Goal: Entertainment & Leisure: Consume media (video, audio)

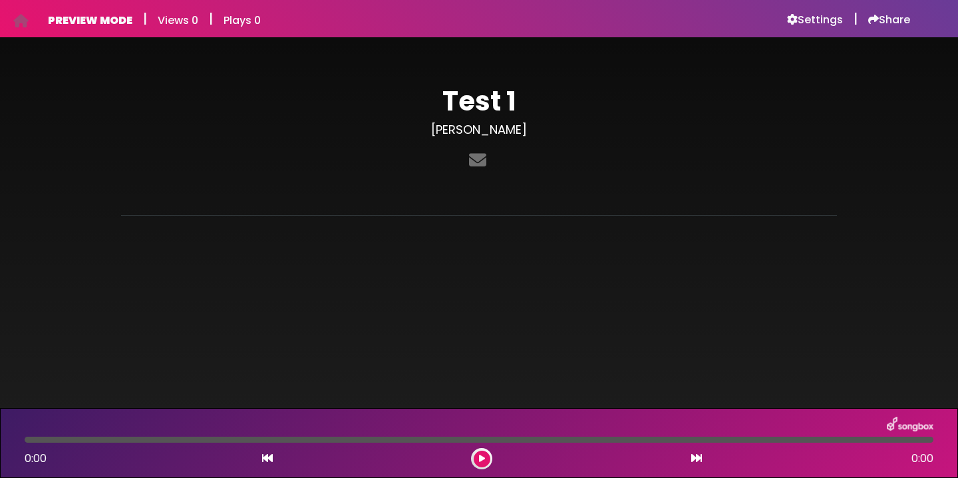
click at [485, 460] on button at bounding box center [482, 458] width 17 height 17
click at [481, 460] on icon at bounding box center [482, 458] width 6 height 8
click at [806, 20] on h6 "Settings" at bounding box center [815, 19] width 56 height 13
click at [25, 21] on icon at bounding box center [20, 21] width 15 height 1
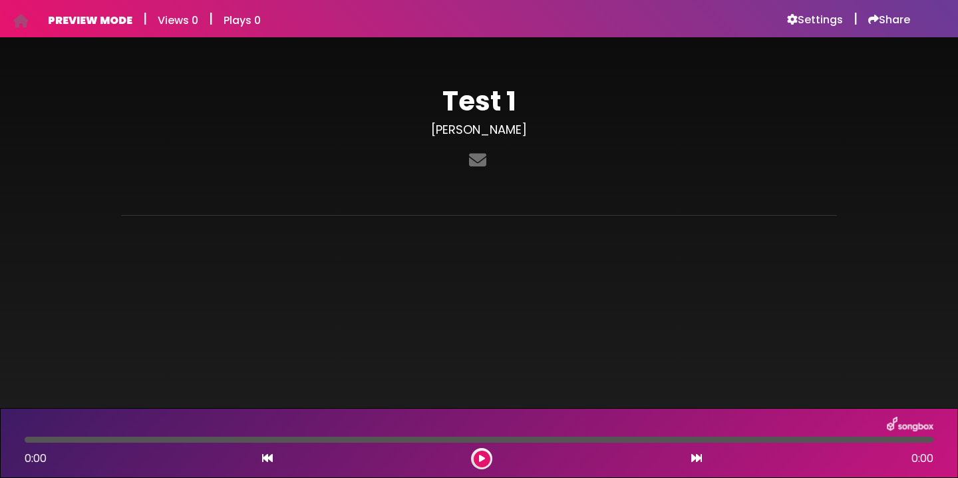
click at [481, 455] on icon at bounding box center [482, 458] width 6 height 8
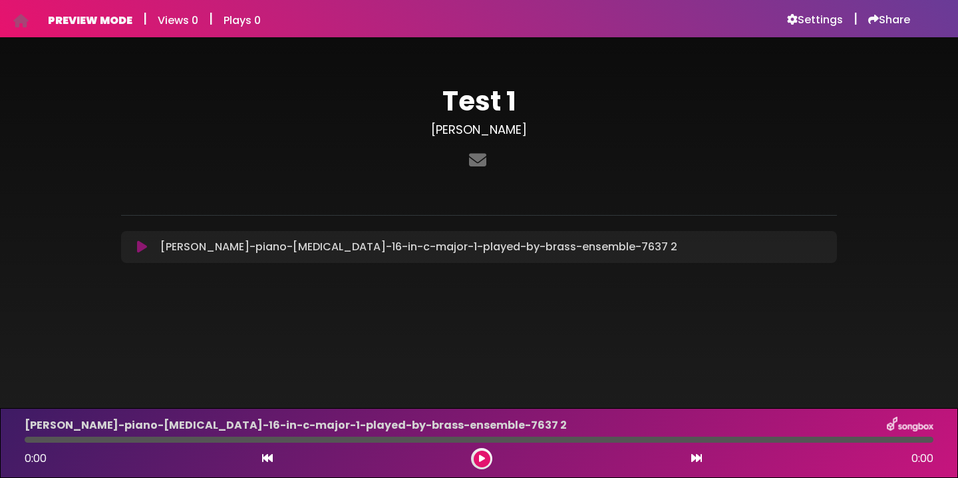
click at [482, 460] on icon at bounding box center [482, 458] width 6 height 8
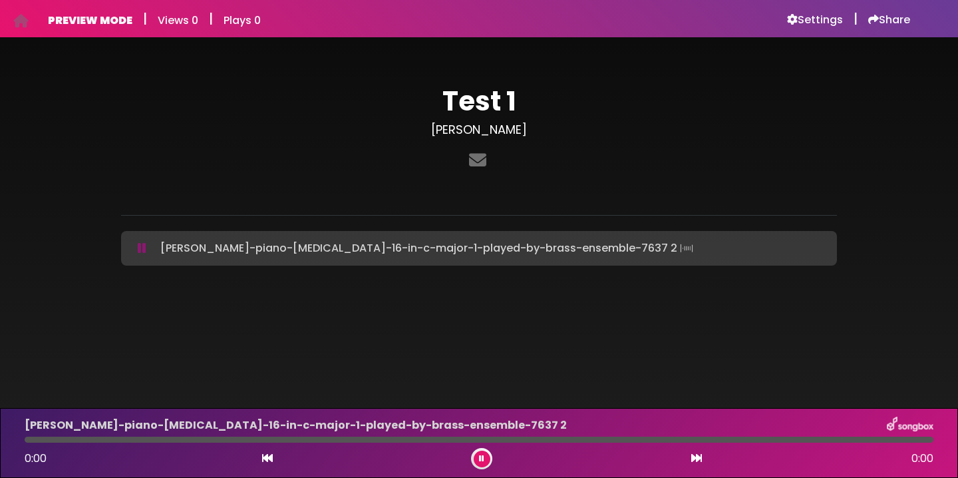
click at [136, 248] on button at bounding box center [142, 248] width 26 height 13
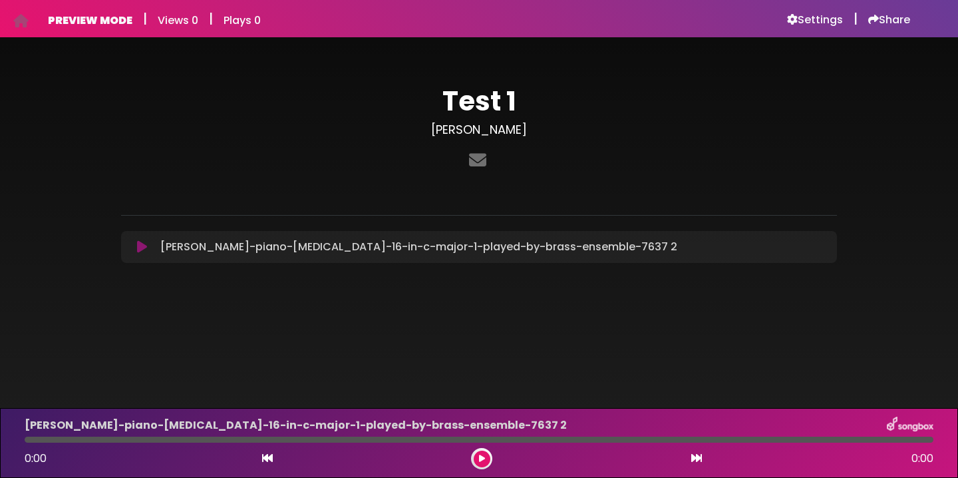
click at [141, 248] on icon at bounding box center [142, 246] width 10 height 13
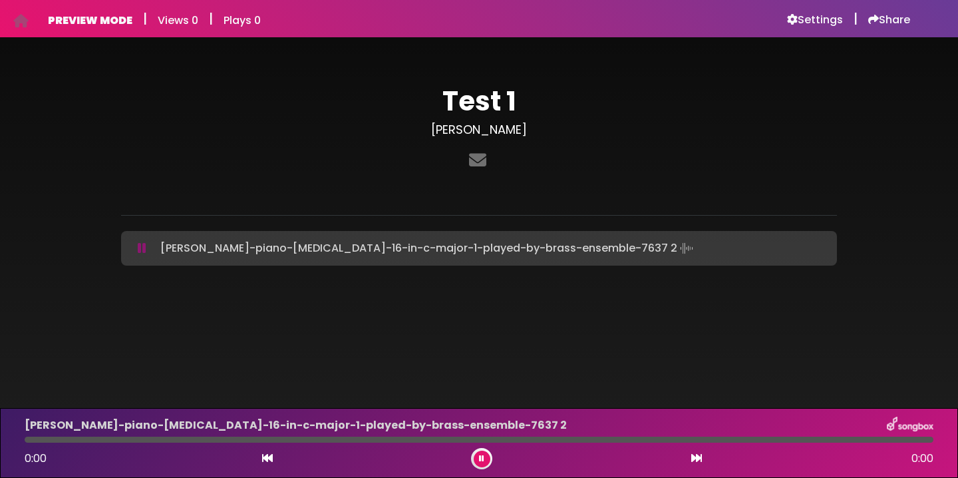
click at [677, 248] on img at bounding box center [686, 248] width 19 height 19
click at [913, 440] on div at bounding box center [479, 439] width 909 height 6
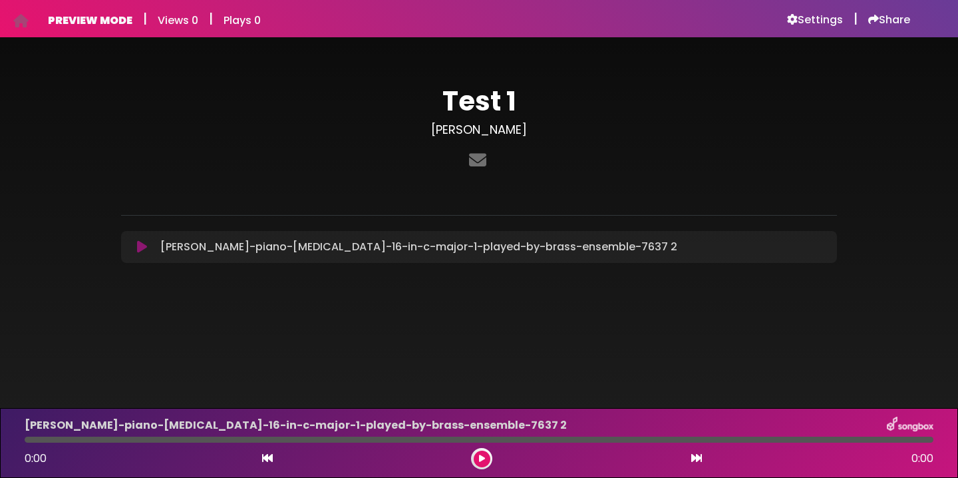
click at [482, 461] on icon at bounding box center [482, 458] width 6 height 8
click at [814, 24] on h6 "Settings" at bounding box center [815, 19] width 56 height 13
click at [137, 252] on icon at bounding box center [142, 246] width 10 height 13
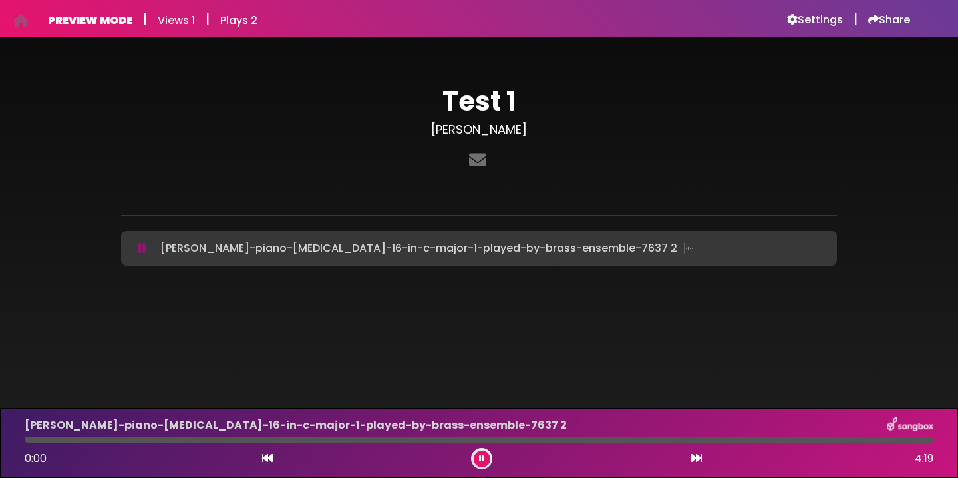
click at [139, 240] on div "[PERSON_NAME]-piano-[MEDICAL_DATA]-16-in-c-major-1-played-by-brass-ensemble-763…" at bounding box center [479, 248] width 700 height 19
click at [19, 21] on icon at bounding box center [20, 21] width 15 height 1
